Goal: Transaction & Acquisition: Book appointment/travel/reservation

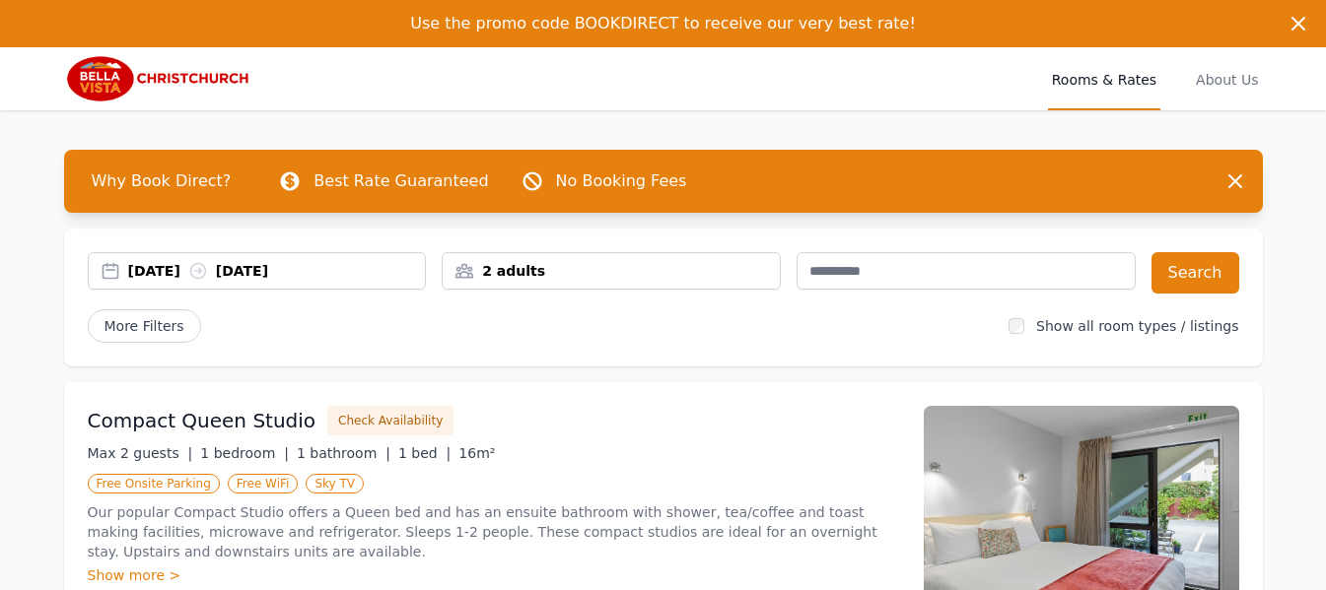
click at [154, 271] on div "[DATE] [DATE]" at bounding box center [277, 271] width 298 height 20
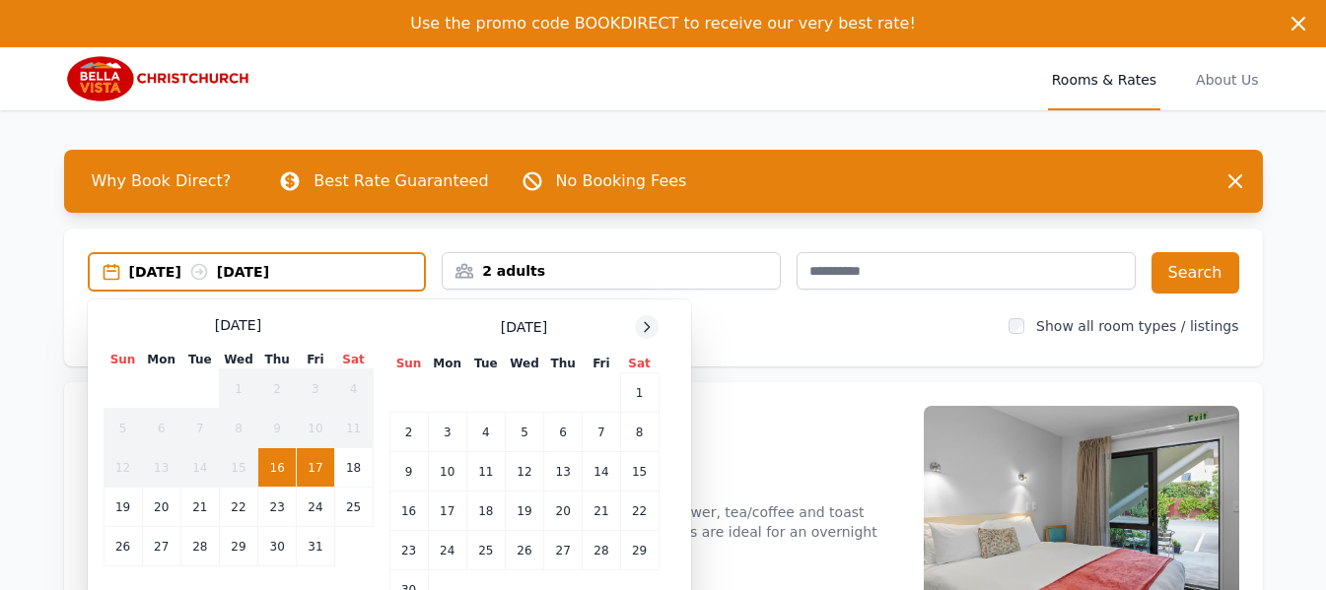
drag, startPoint x: 633, startPoint y: 331, endPoint x: 646, endPoint y: 330, distance: 12.9
click at [633, 332] on div "[DATE]" at bounding box center [524, 327] width 270 height 24
click at [647, 327] on icon at bounding box center [647, 327] width 16 height 16
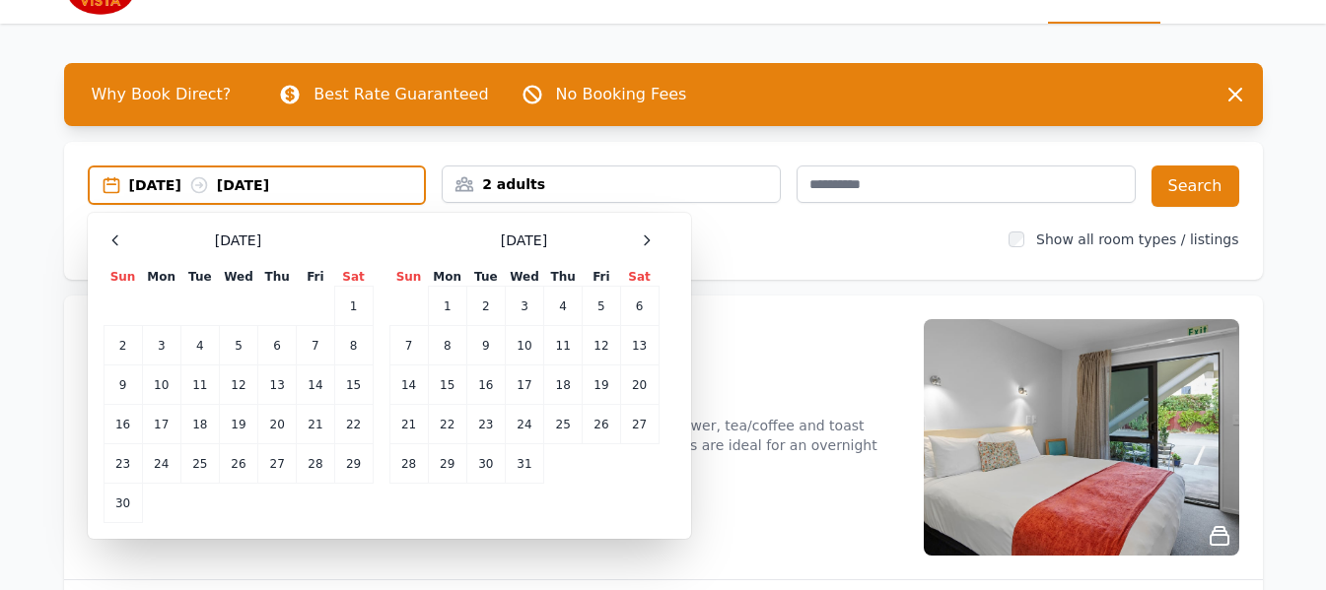
scroll to position [197, 0]
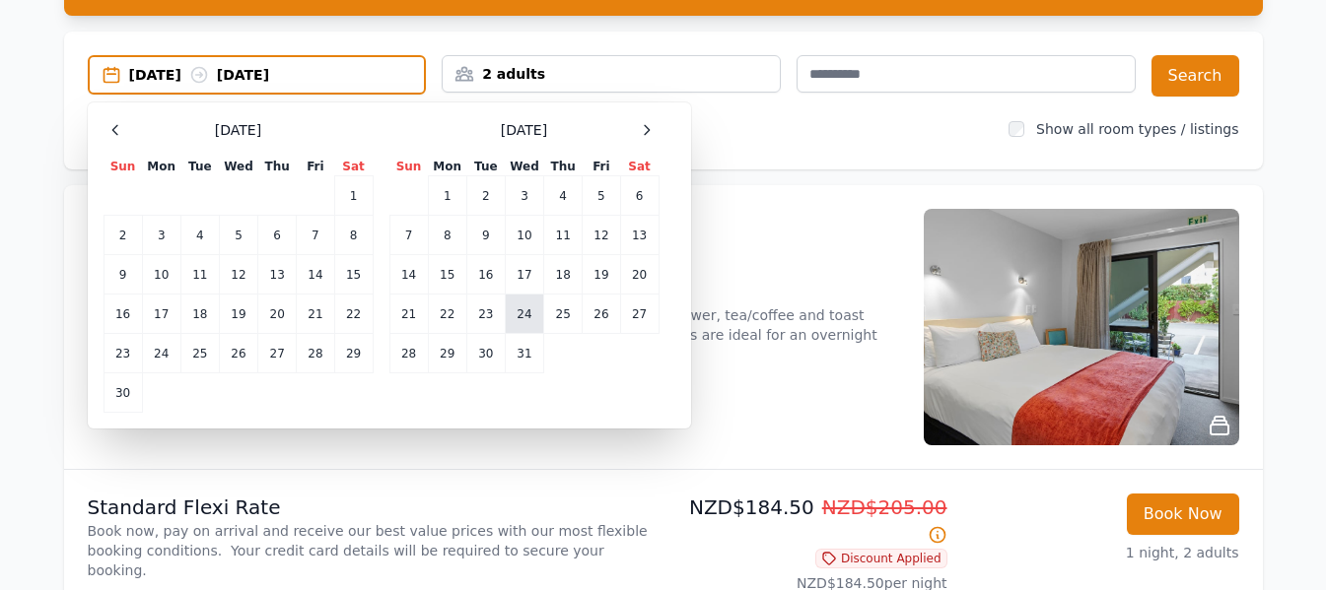
drag, startPoint x: 527, startPoint y: 319, endPoint x: 542, endPoint y: 321, distance: 14.9
click at [528, 319] on td "24" at bounding box center [524, 314] width 38 height 39
click at [607, 317] on td "26" at bounding box center [601, 314] width 37 height 39
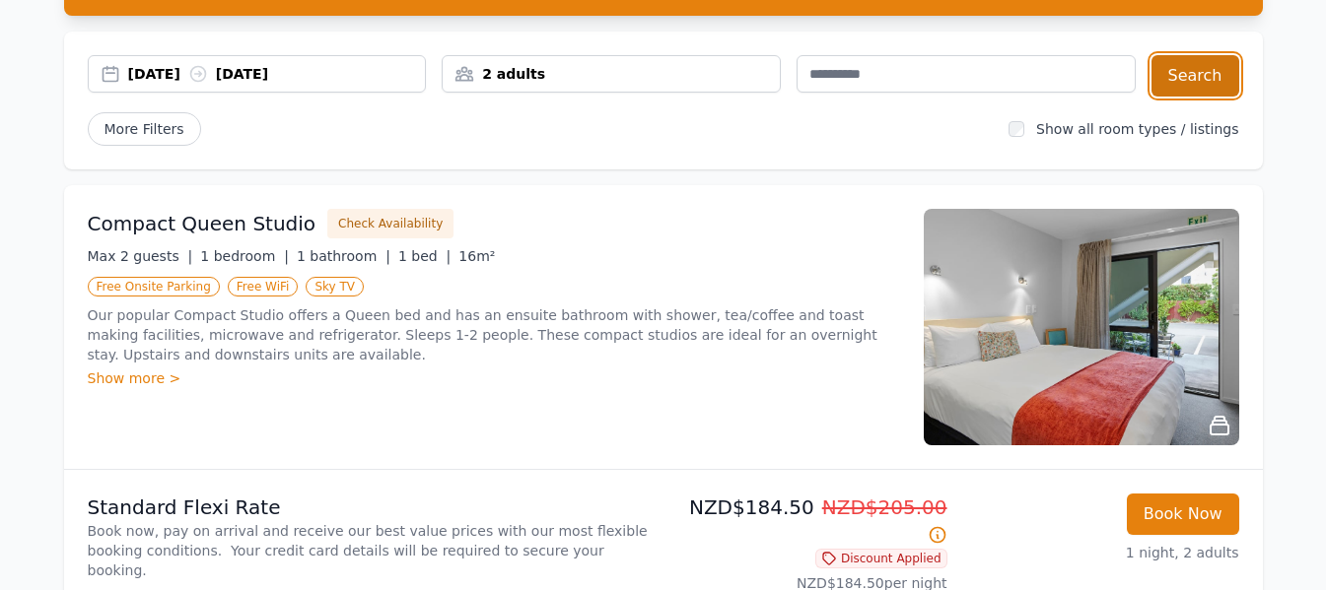
click at [1197, 88] on button "Search" at bounding box center [1195, 75] width 88 height 41
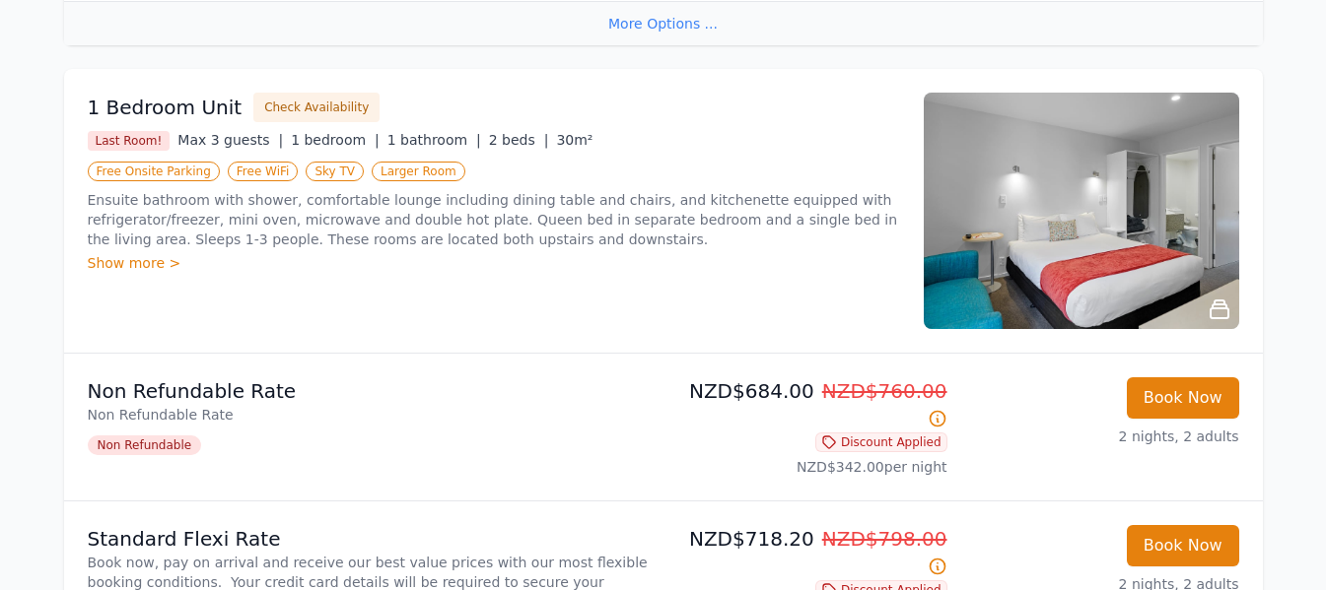
scroll to position [2464, 0]
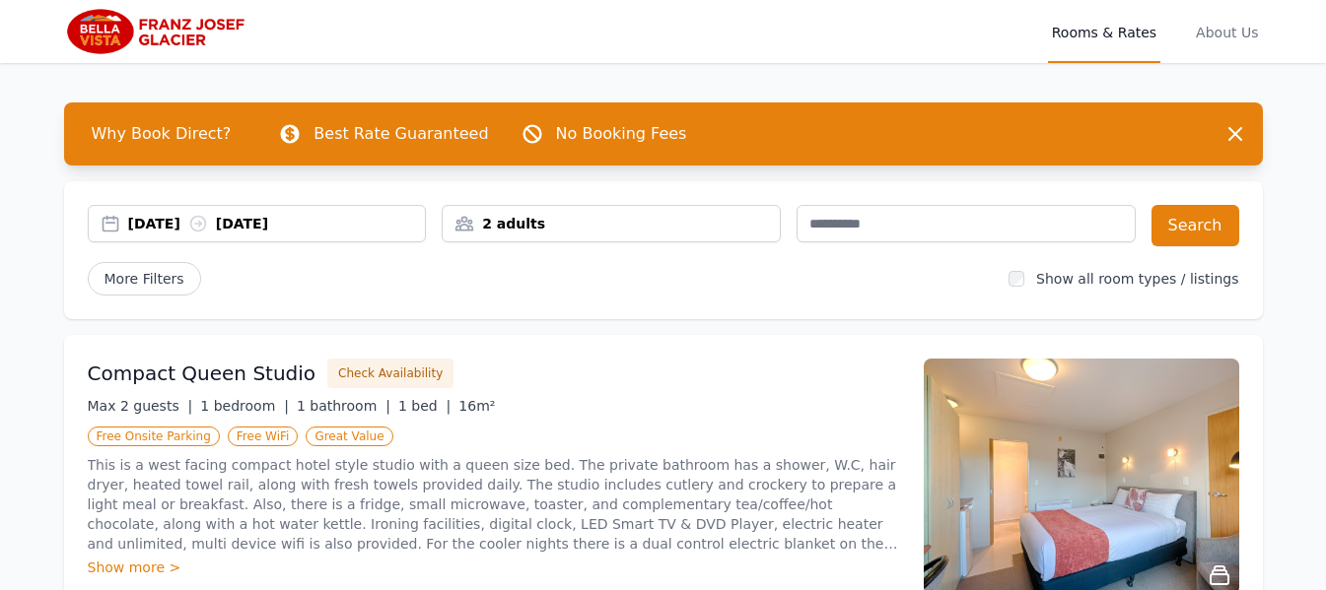
click at [169, 217] on div "[DATE] [DATE]" at bounding box center [277, 224] width 298 height 20
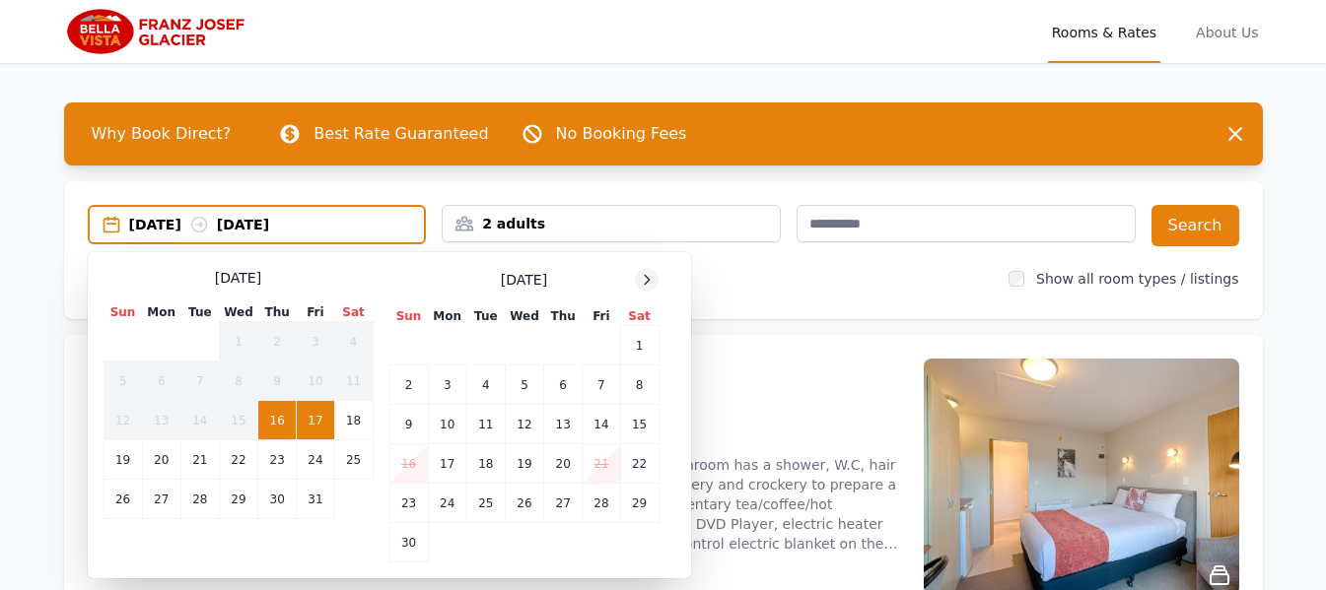
click at [650, 280] on icon at bounding box center [647, 279] width 5 height 9
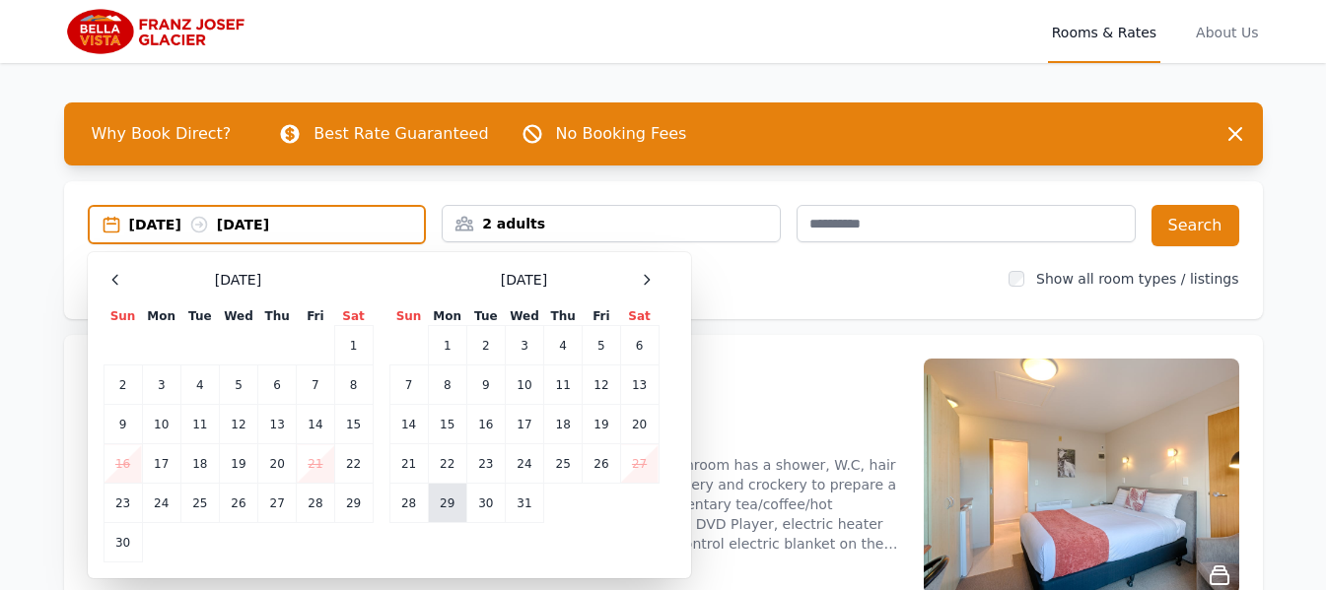
click at [452, 511] on td "29" at bounding box center [447, 503] width 38 height 39
click at [525, 512] on td "31" at bounding box center [524, 503] width 38 height 39
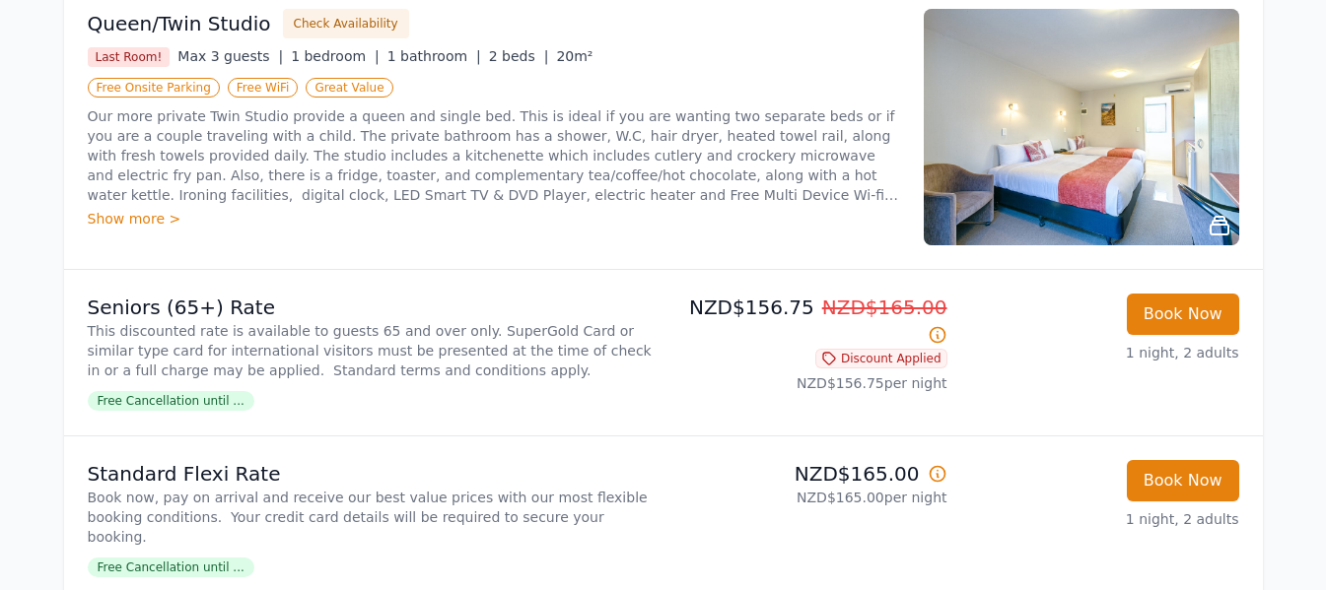
scroll to position [1084, 0]
